Goal: Task Accomplishment & Management: Manage account settings

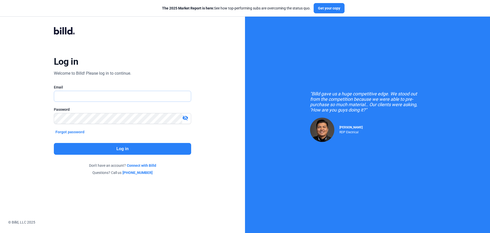
click at [112, 97] on input "text" at bounding box center [119, 96] width 131 height 10
click at [126, 102] on div at bounding box center [122, 104] width 137 height 5
type input "[PERSON_NAME][EMAIL_ADDRESS][DOMAIN_NAME]"
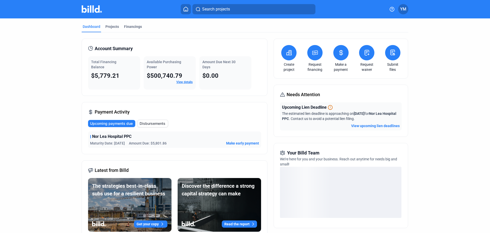
click at [119, 68] on div "Total Financing Balance" at bounding box center [114, 64] width 46 height 10
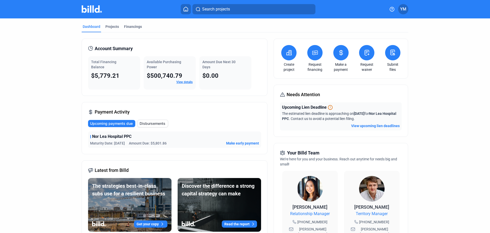
click at [406, 9] on button "YM" at bounding box center [403, 9] width 10 height 10
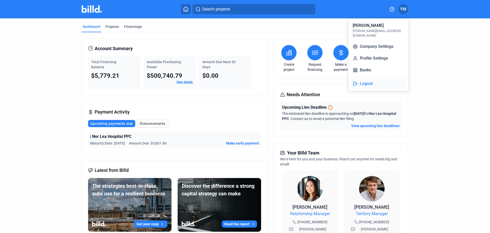
click at [382, 78] on button "Logout" at bounding box center [379, 83] width 56 height 10
